Goal: Task Accomplishment & Management: Use online tool/utility

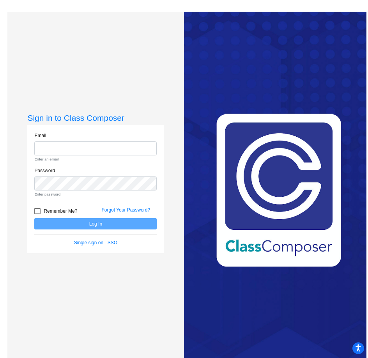
click at [57, 152] on input "email" at bounding box center [95, 148] width 122 height 14
type input "[EMAIL_ADDRESS][DOMAIN_NAME]"
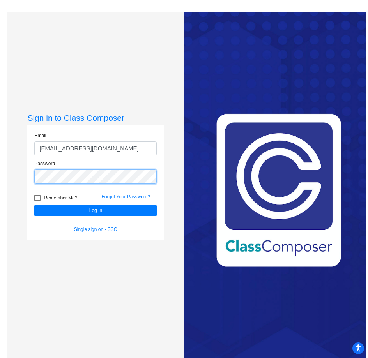
click at [34, 205] on button "Log In" at bounding box center [95, 210] width 122 height 11
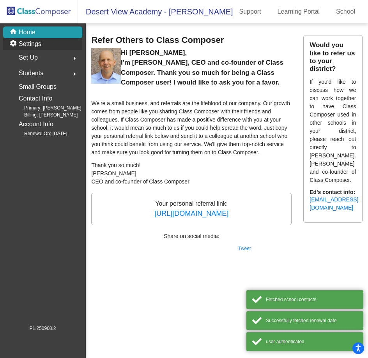
click at [45, 44] on div "settings Settings" at bounding box center [42, 44] width 79 height 12
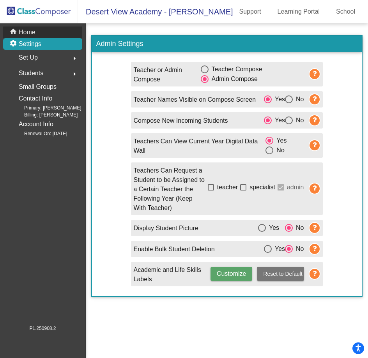
click at [49, 34] on div "home Home" at bounding box center [42, 33] width 79 height 12
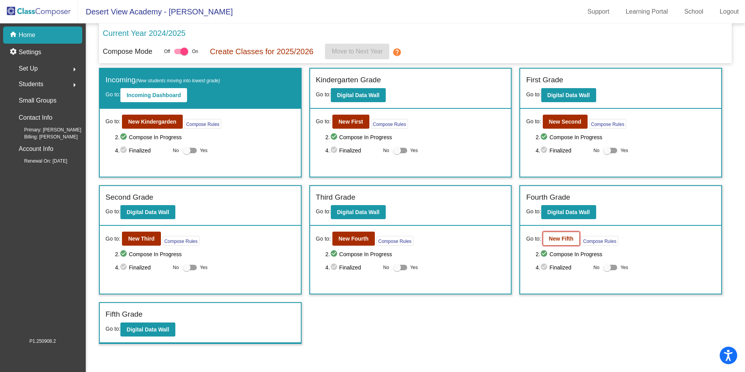
click at [367, 239] on b "New Fifth" at bounding box center [561, 238] width 25 height 6
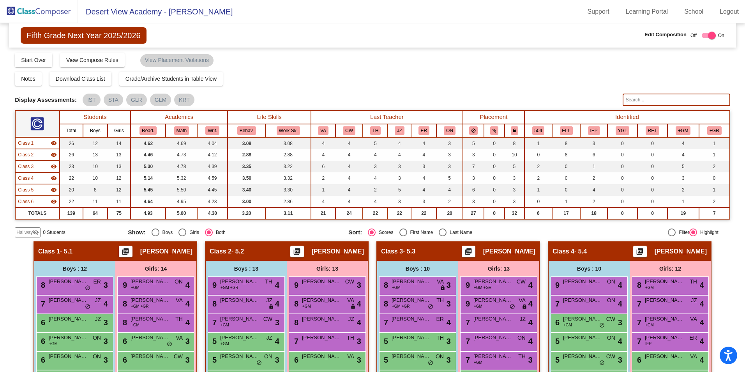
click at [47, 12] on img at bounding box center [39, 11] width 78 height 23
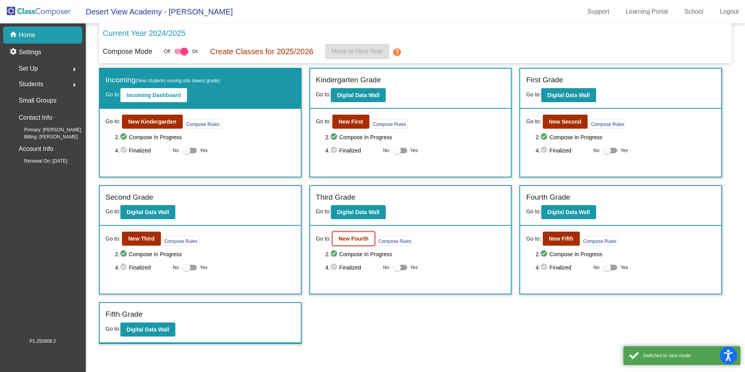
click at [345, 237] on b "New Fourth" at bounding box center [354, 238] width 30 height 6
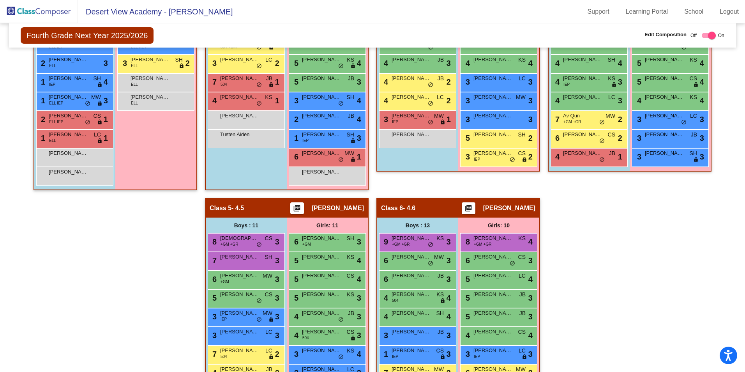
scroll to position [451, 0]
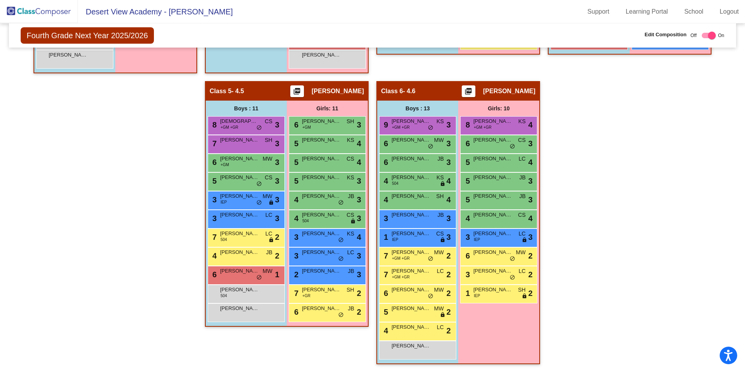
click at [49, 7] on img at bounding box center [39, 11] width 78 height 23
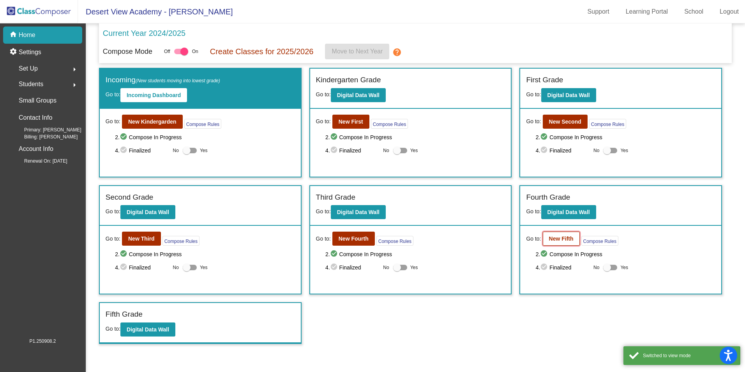
click at [367, 240] on b "New Fifth" at bounding box center [561, 238] width 25 height 6
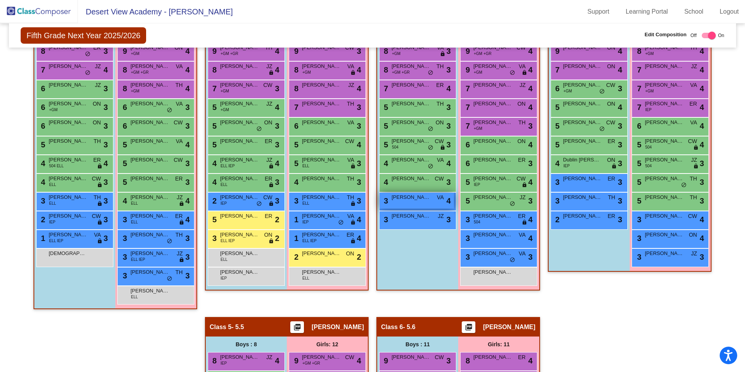
scroll to position [156, 0]
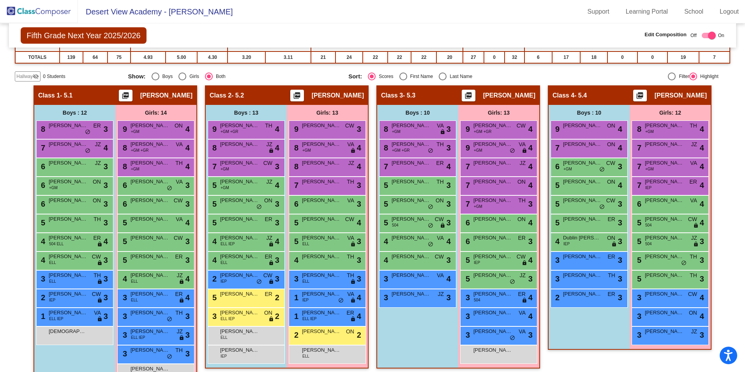
click at [367, 358] on div "Class 4 - 5.4 picture_as_pdf [PERSON_NAME] Add Student First Name Last Name Stu…" at bounding box center [630, 239] width 164 height 309
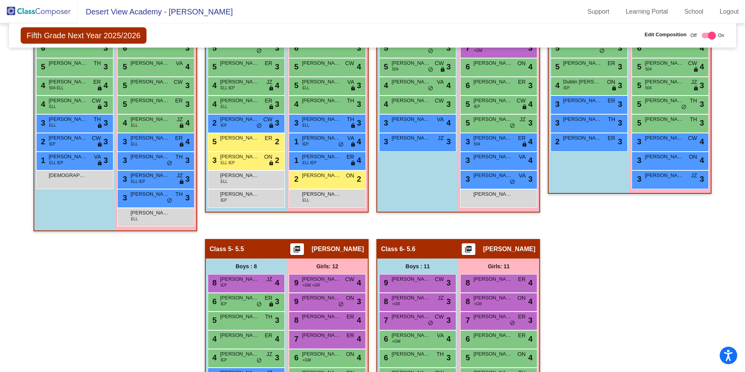
scroll to position [451, 0]
